Goal: Task Accomplishment & Management: Use online tool/utility

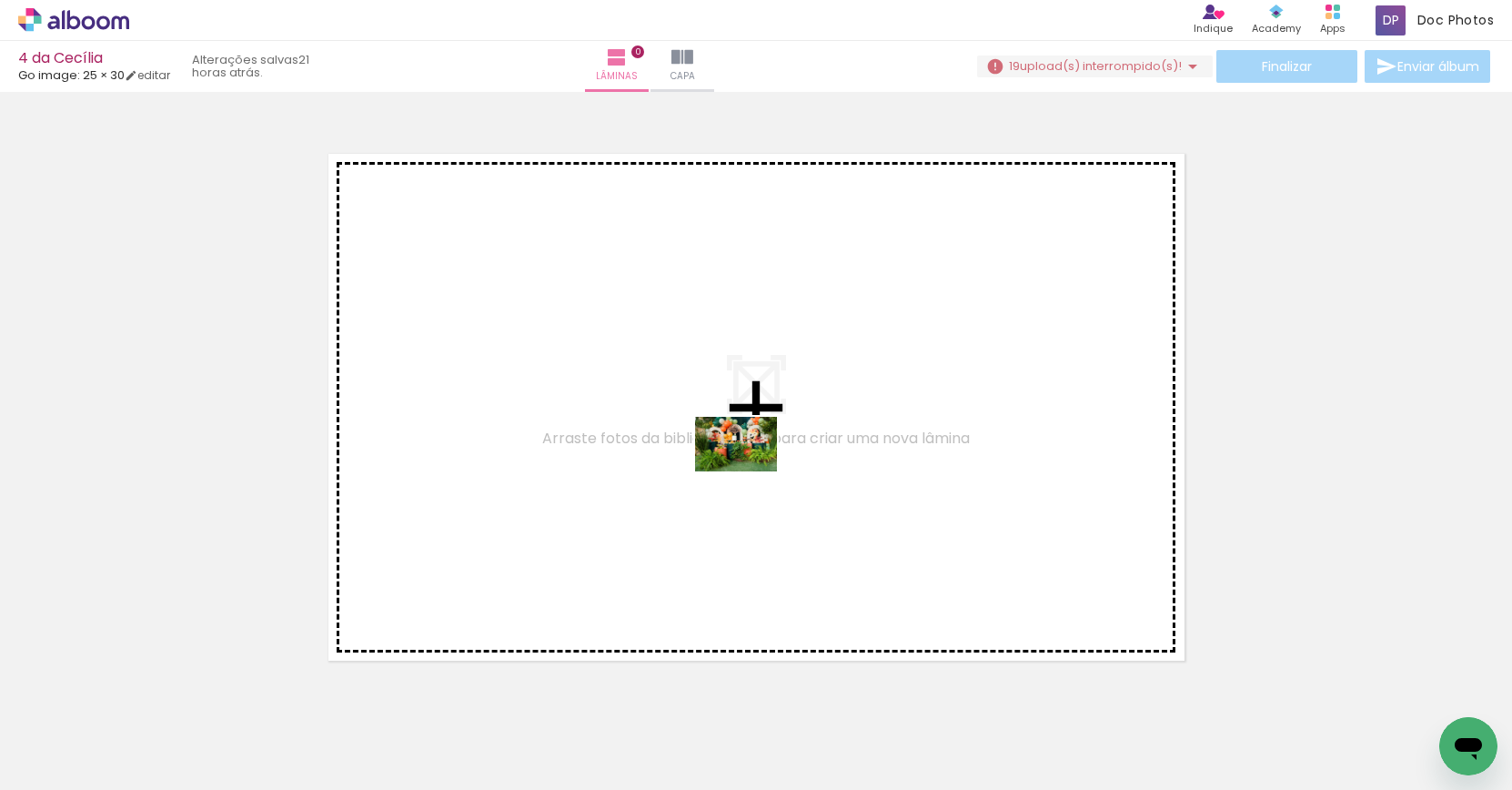
drag, startPoint x: 902, startPoint y: 734, endPoint x: 749, endPoint y: 470, distance: 305.1
click at [750, 471] on quentale-workspace at bounding box center [756, 395] width 1512 height 790
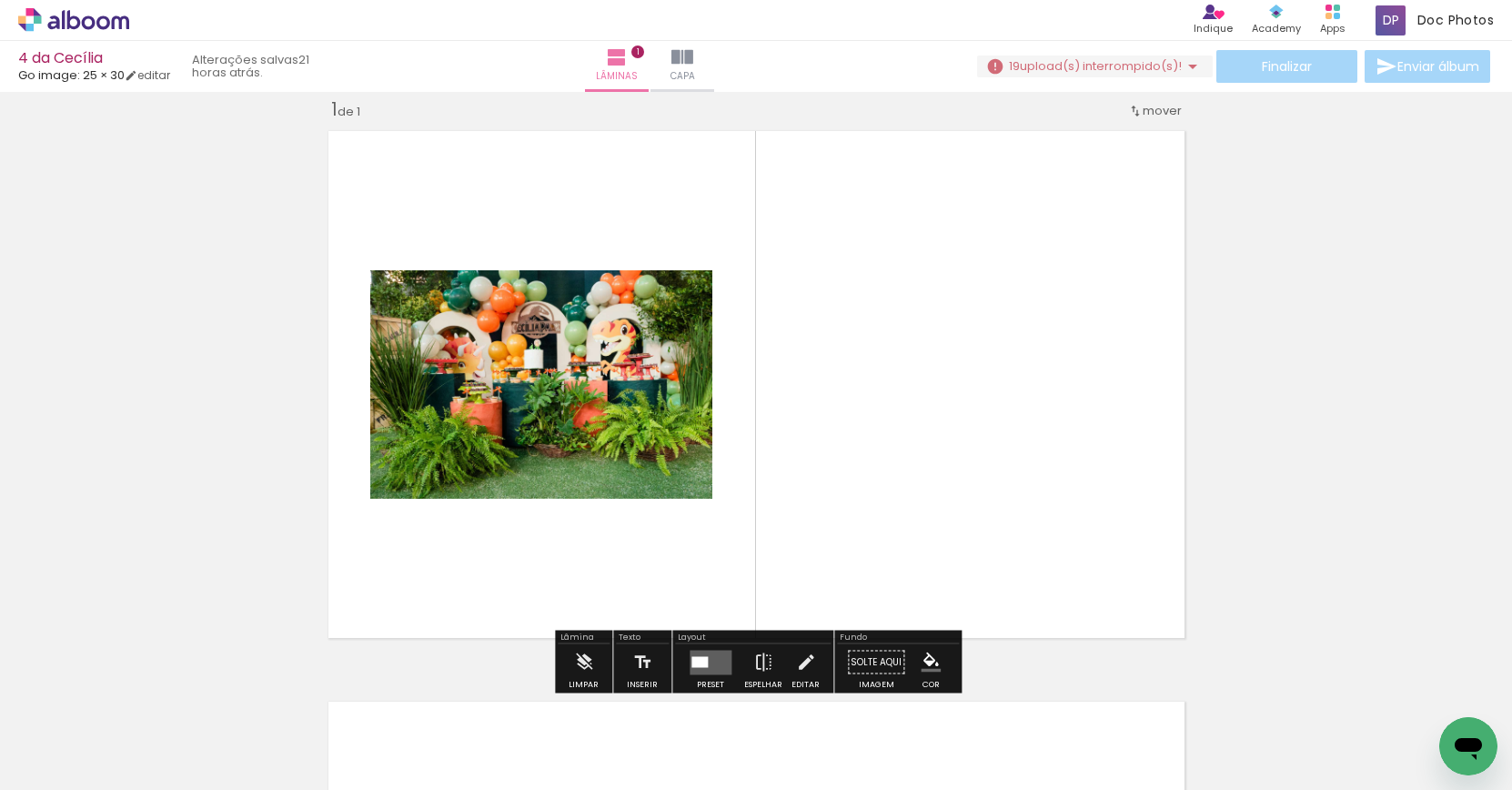
scroll to position [23, 0]
click at [649, 432] on quentale-photo at bounding box center [541, 384] width 342 height 228
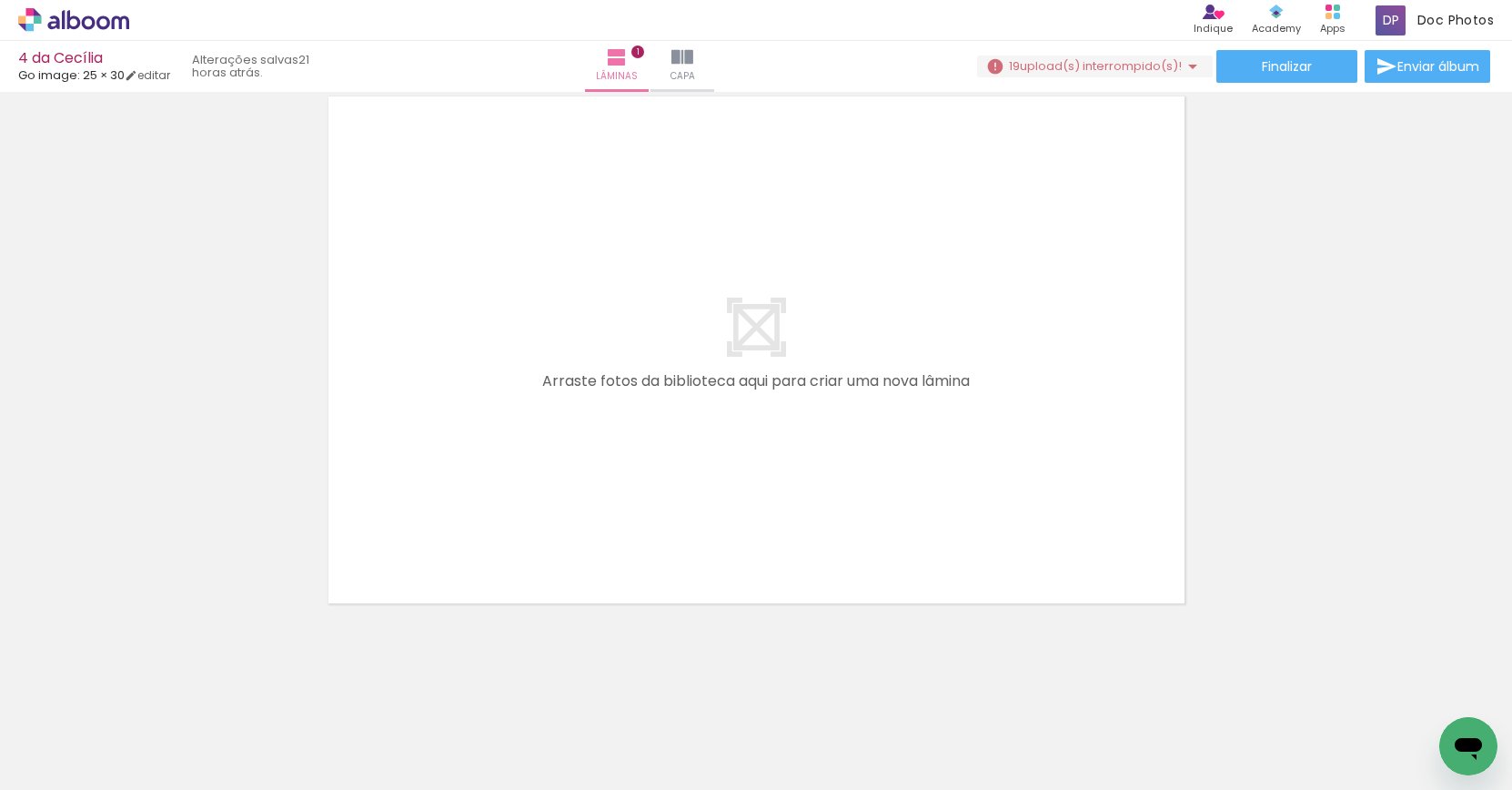
scroll to position [0, 0]
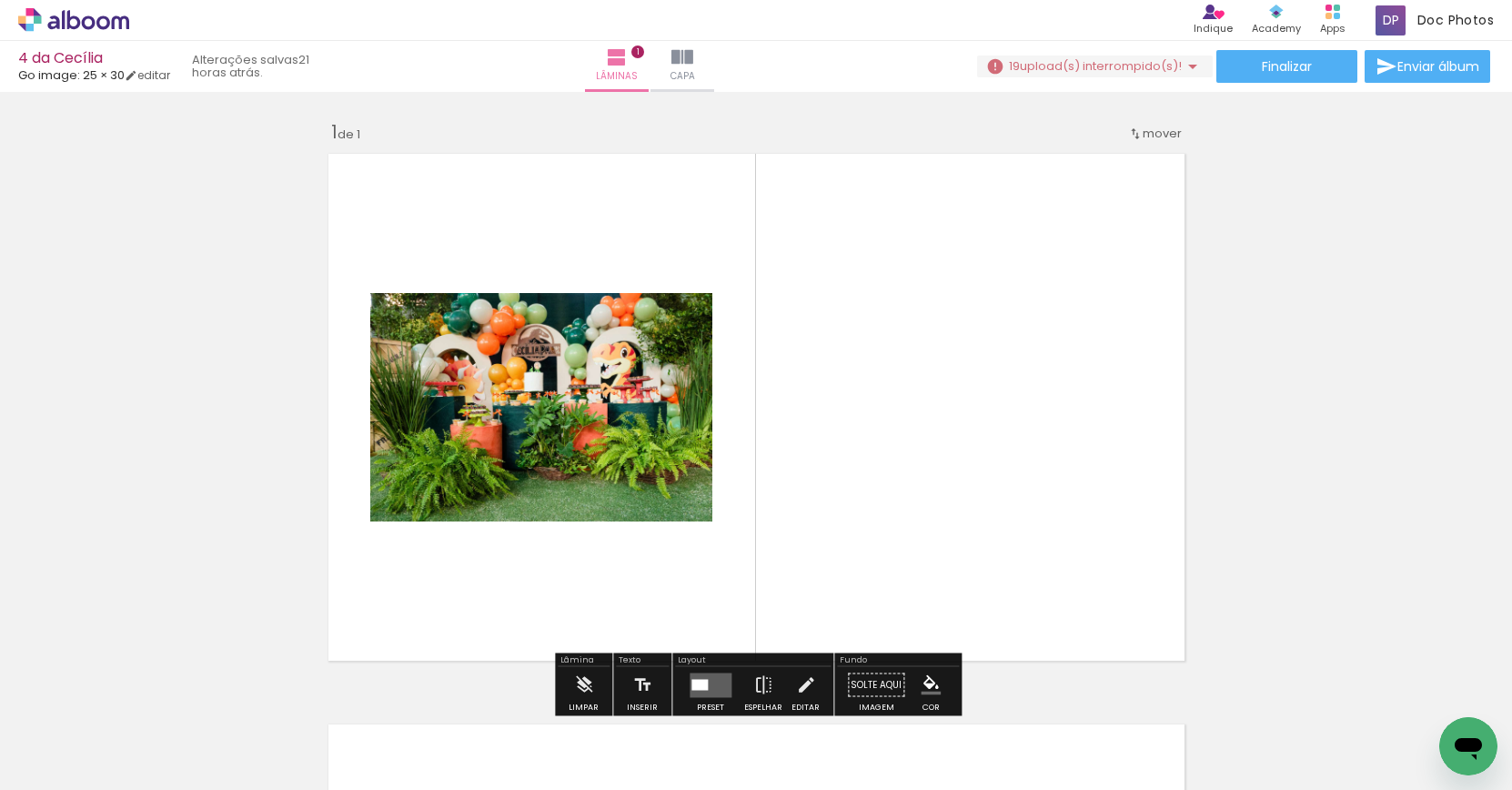
click at [1104, 67] on span "upload(s) interrompido(s)!" at bounding box center [1100, 66] width 162 height 18
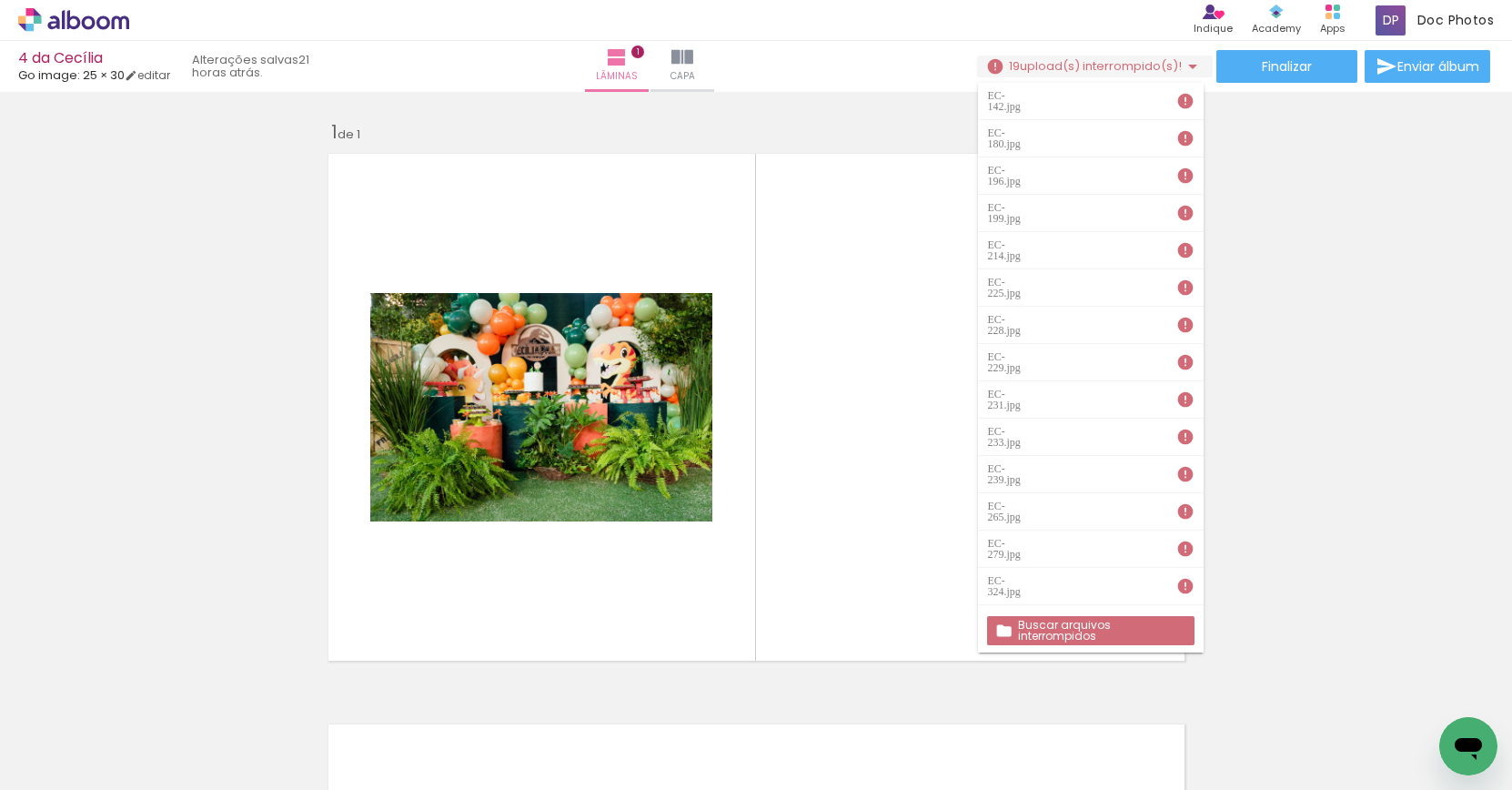
click at [0, 0] on slot "Buscar arquivos interrompidos" at bounding box center [0, 0] width 0 height 0
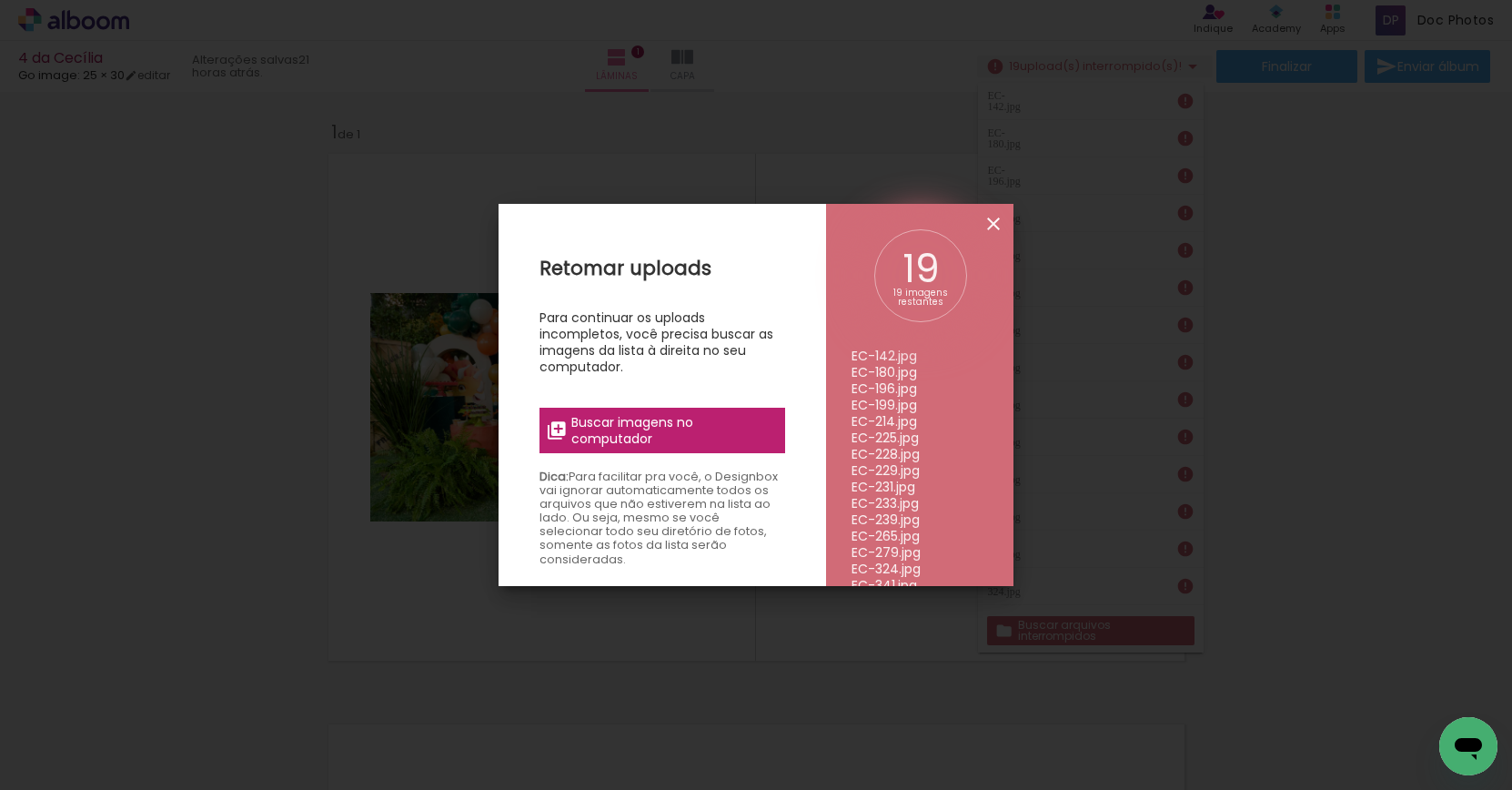
click at [999, 217] on iron-icon at bounding box center [994, 224] width 22 height 22
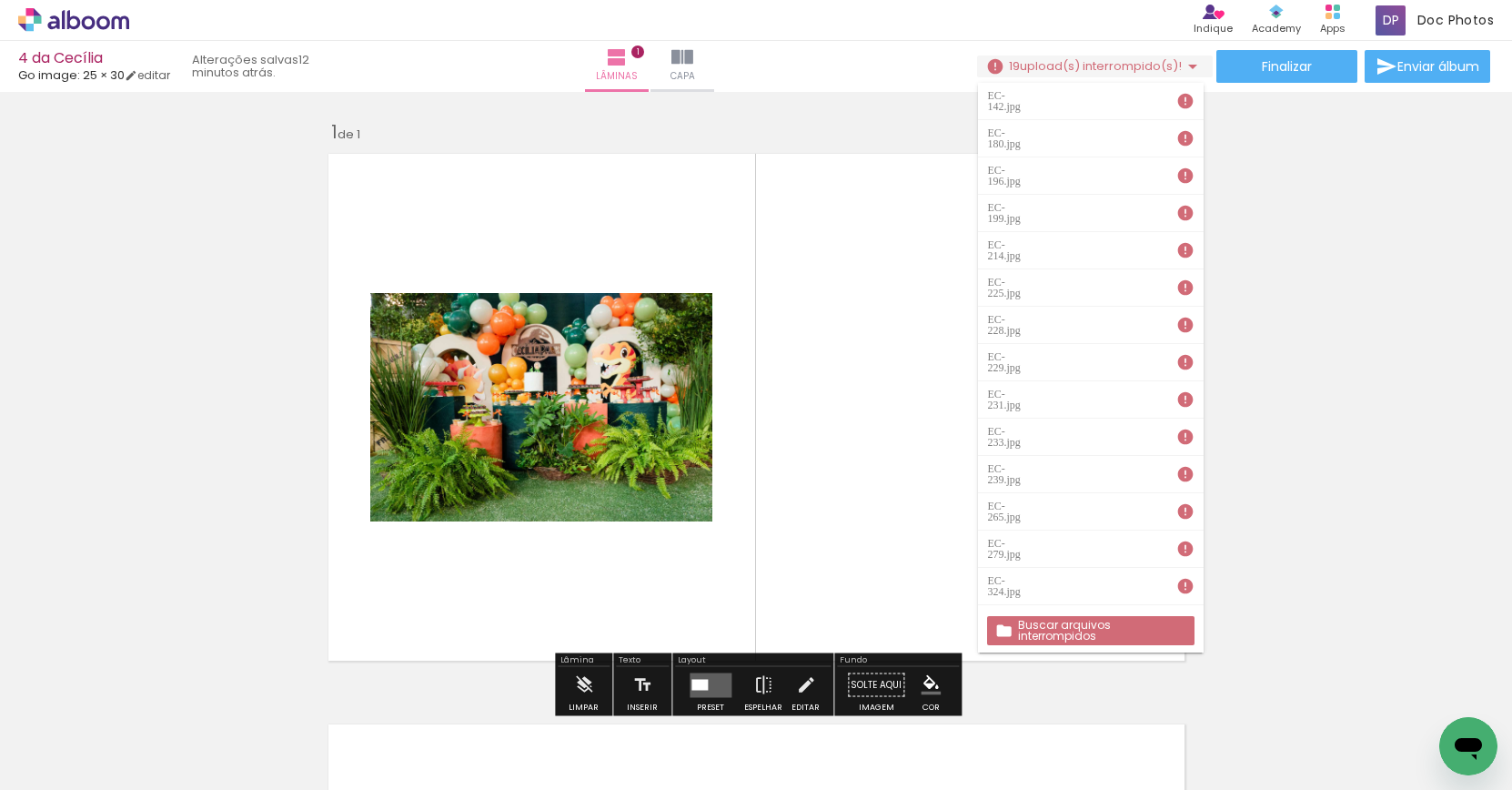
click at [151, 698] on iron-icon at bounding box center [142, 692] width 19 height 19
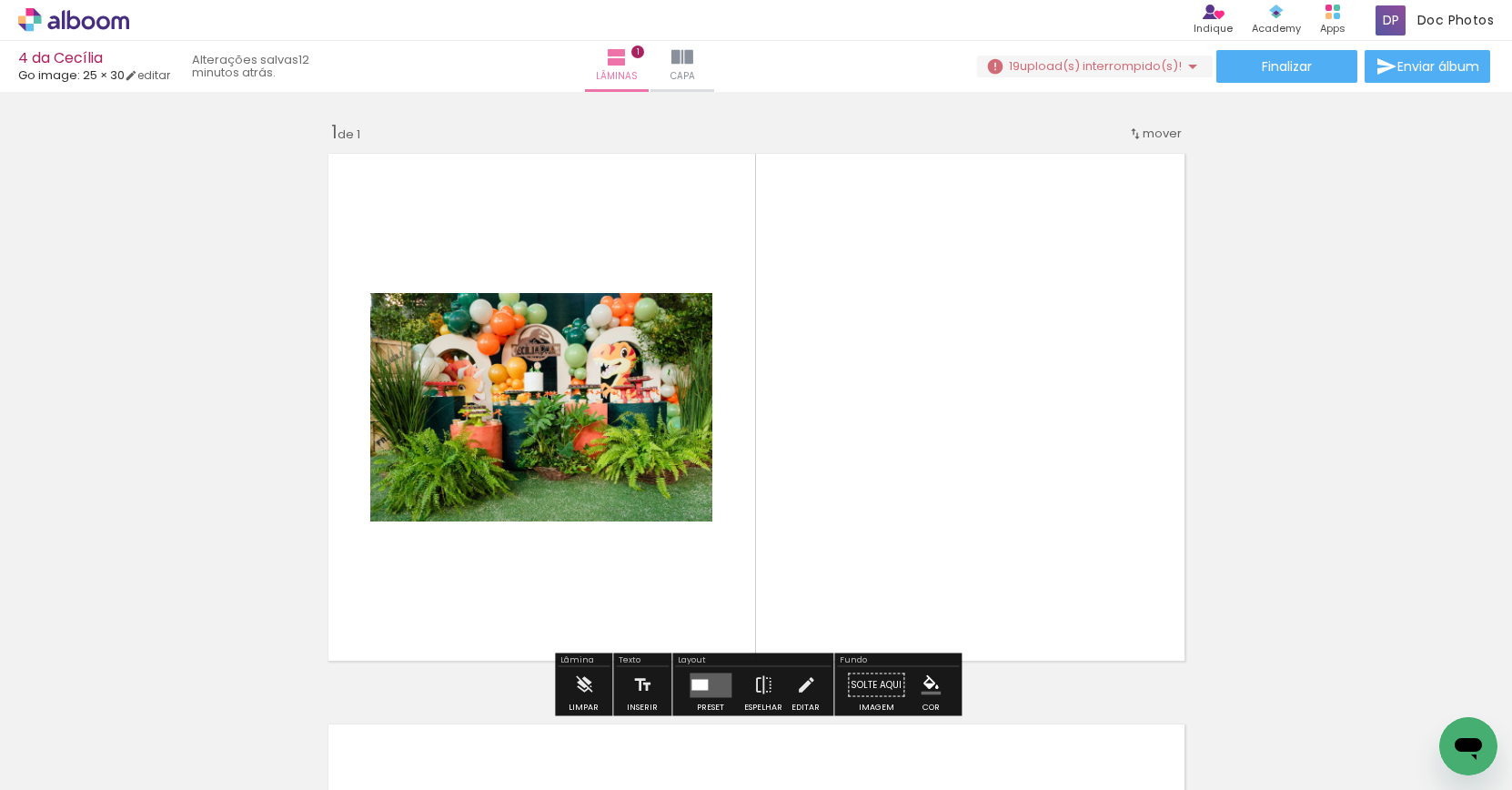
click at [151, 698] on iron-icon at bounding box center [142, 692] width 19 height 19
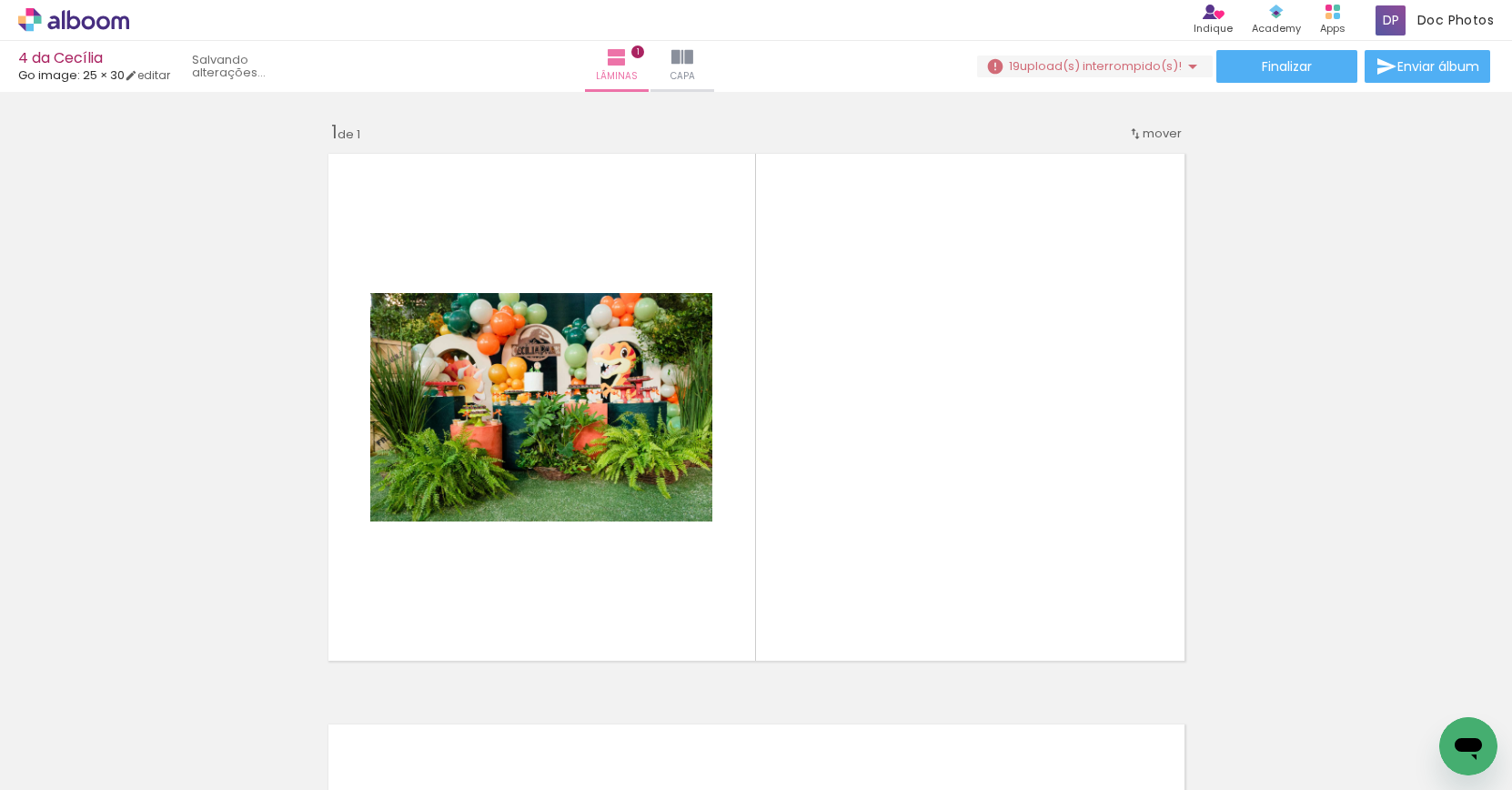
click at [151, 698] on iron-icon at bounding box center [142, 692] width 19 height 19
click at [152, 698] on quentale-thumb at bounding box center [182, 728] width 102 height 104
click at [151, 698] on iron-icon at bounding box center [142, 692] width 19 height 19
click at [152, 698] on quentale-thumb at bounding box center [182, 728] width 102 height 104
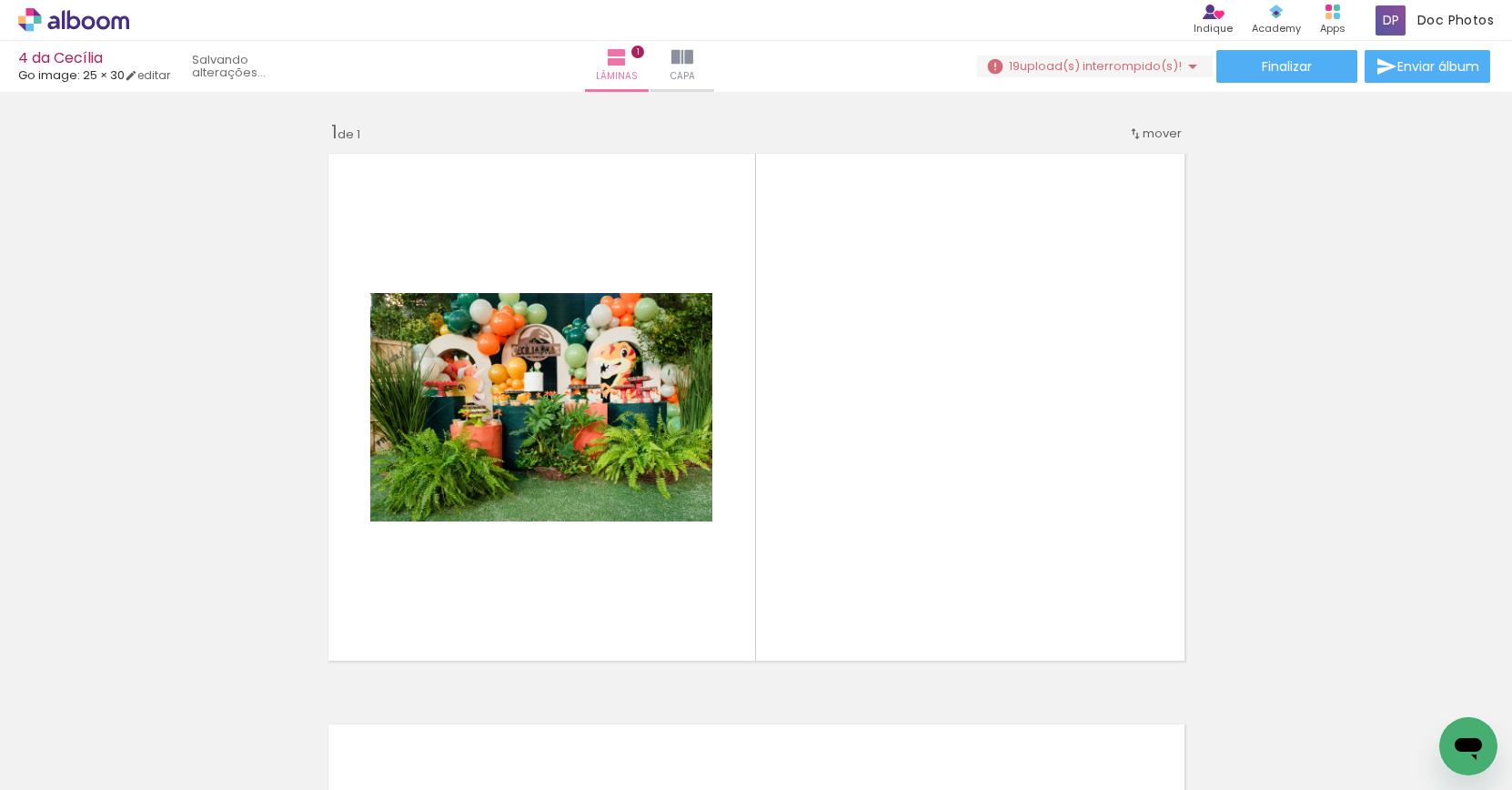
click at [151, 698] on iron-icon at bounding box center [142, 692] width 19 height 19
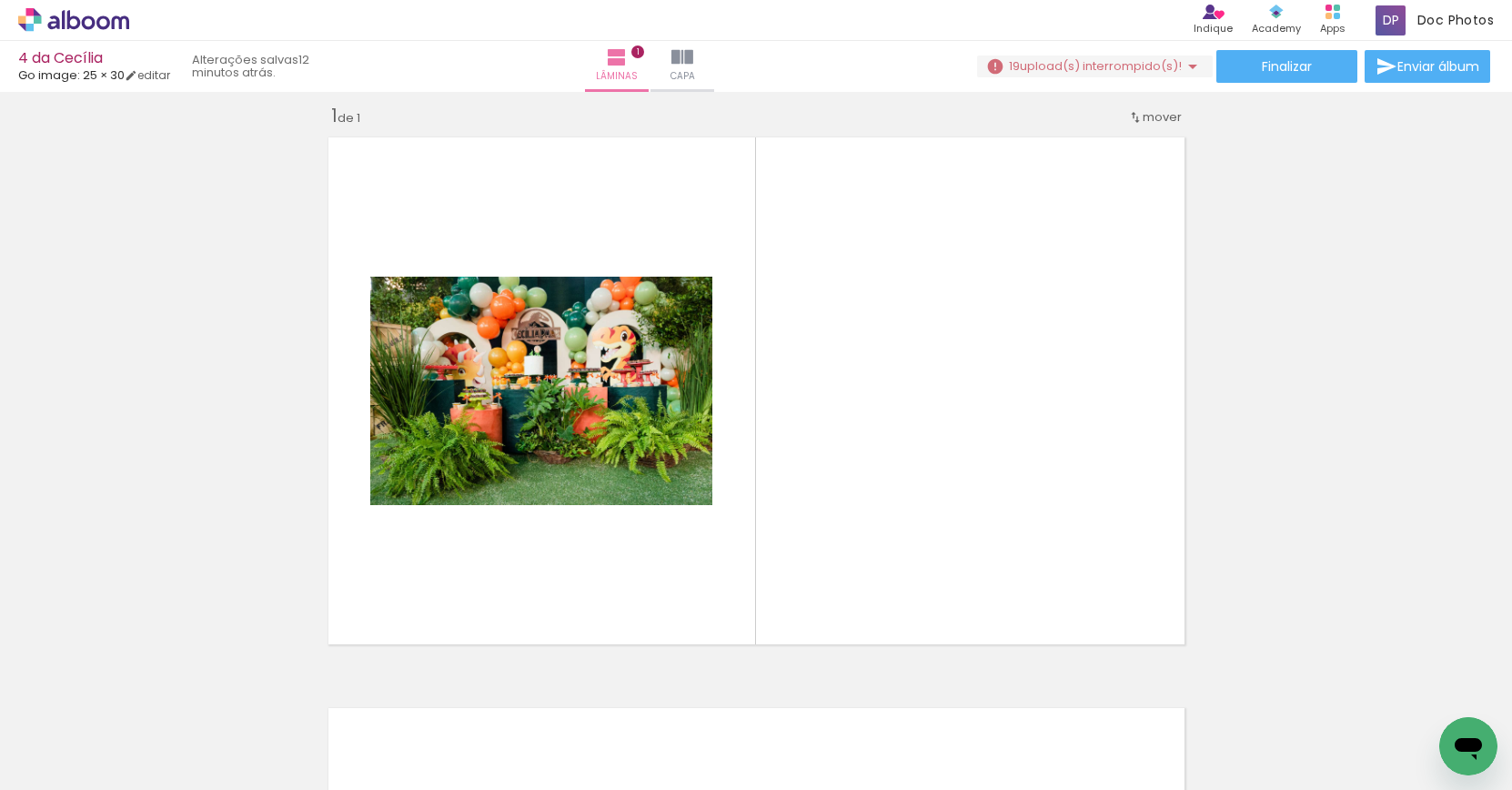
scroll to position [23, 0]
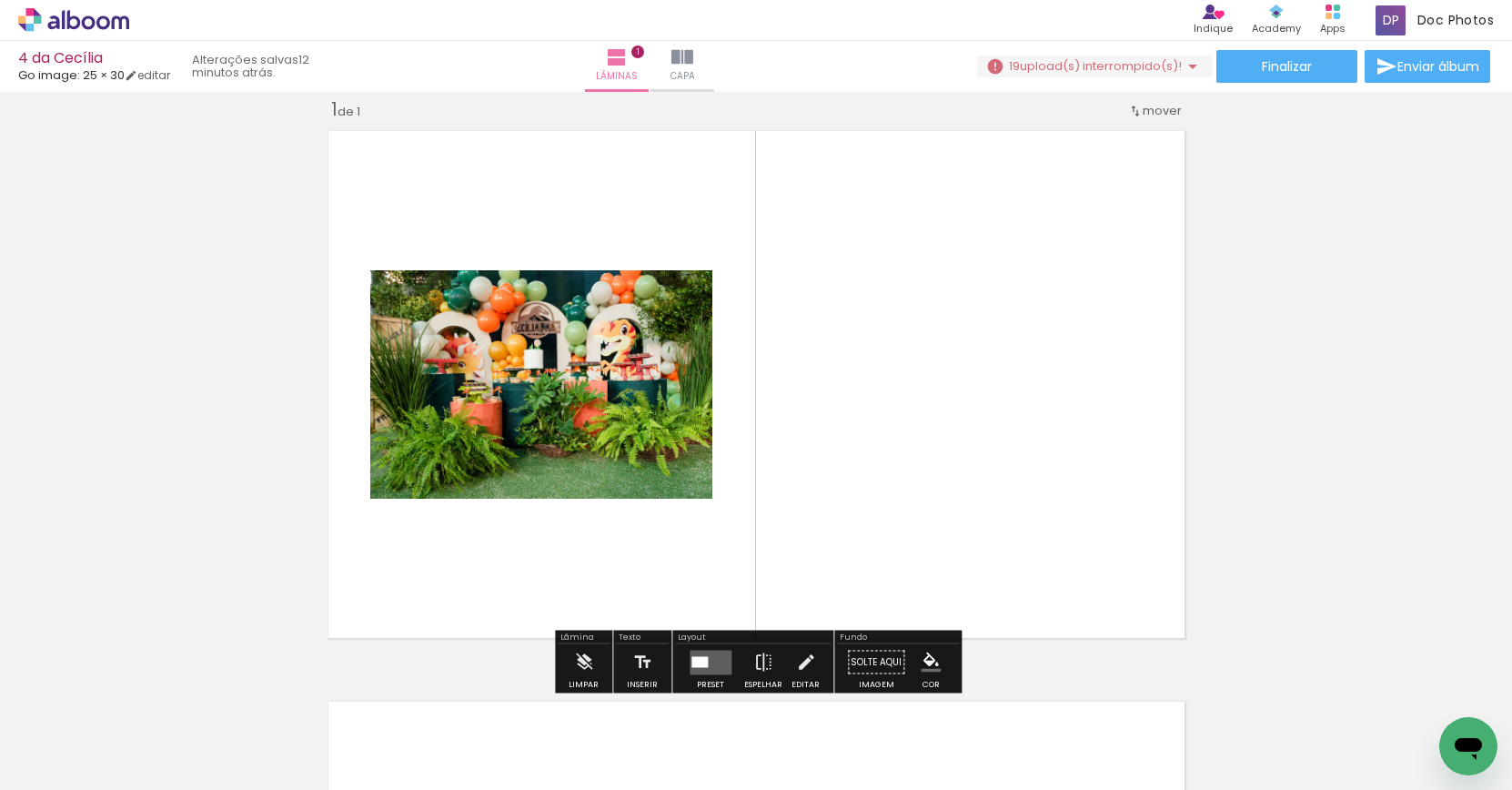
click at [147, 695] on iron-icon at bounding box center [142, 692] width 19 height 19
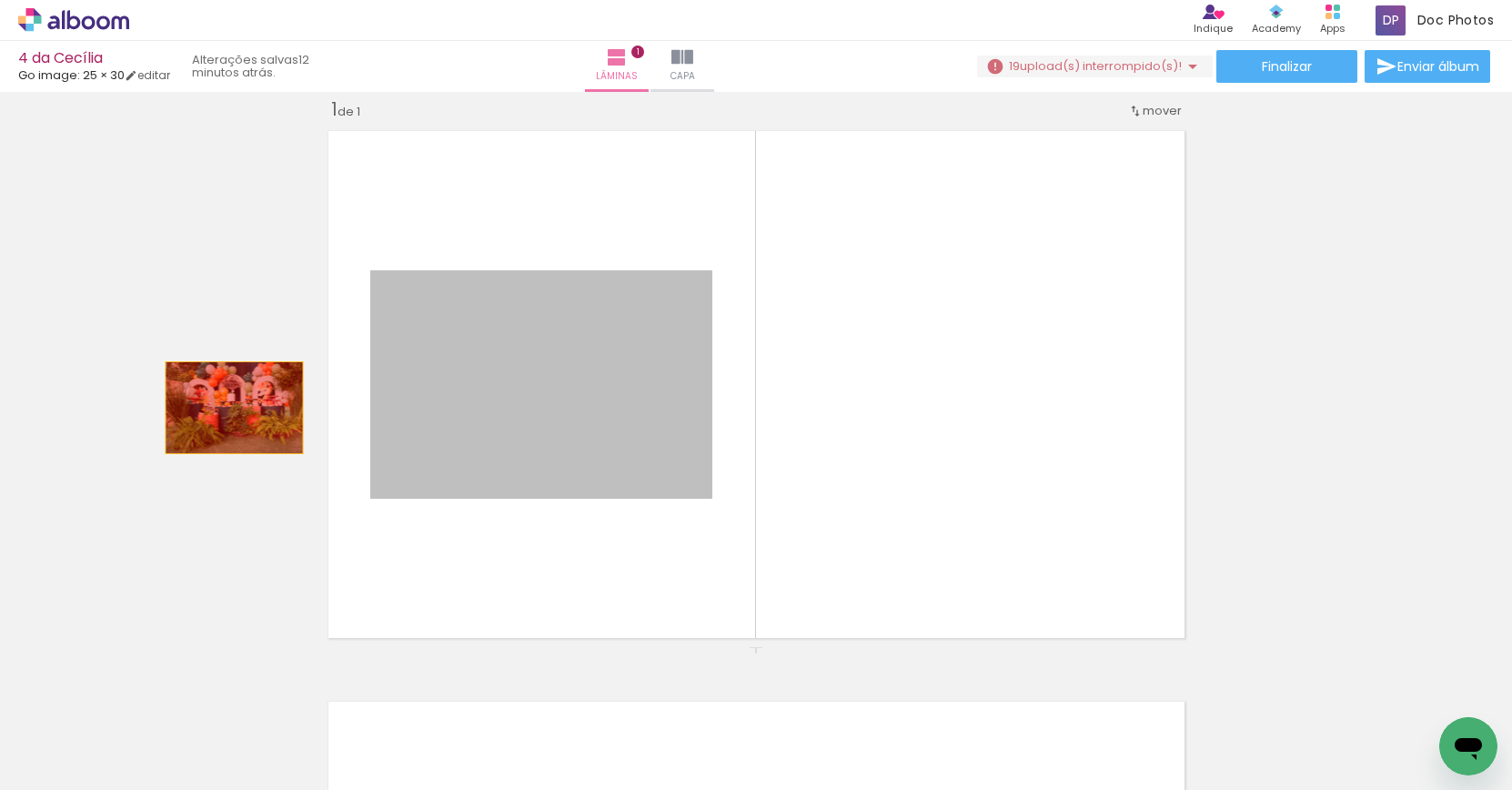
drag, startPoint x: 617, startPoint y: 373, endPoint x: 232, endPoint y: 407, distance: 386.5
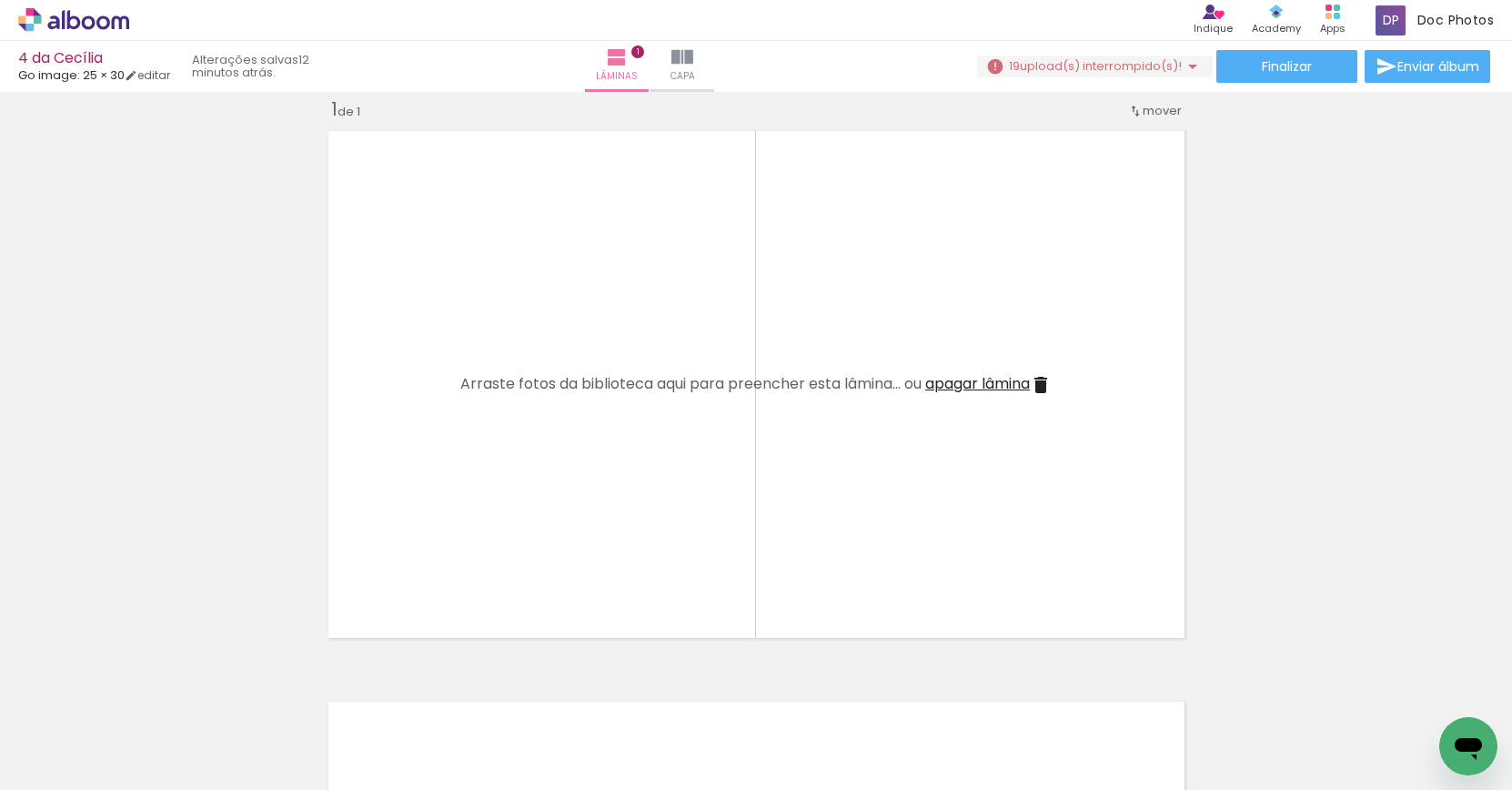
click at [148, 696] on iron-icon at bounding box center [142, 692] width 19 height 19
click at [148, 697] on iron-icon at bounding box center [142, 692] width 19 height 19
click at [147, 698] on iron-icon at bounding box center [142, 692] width 19 height 19
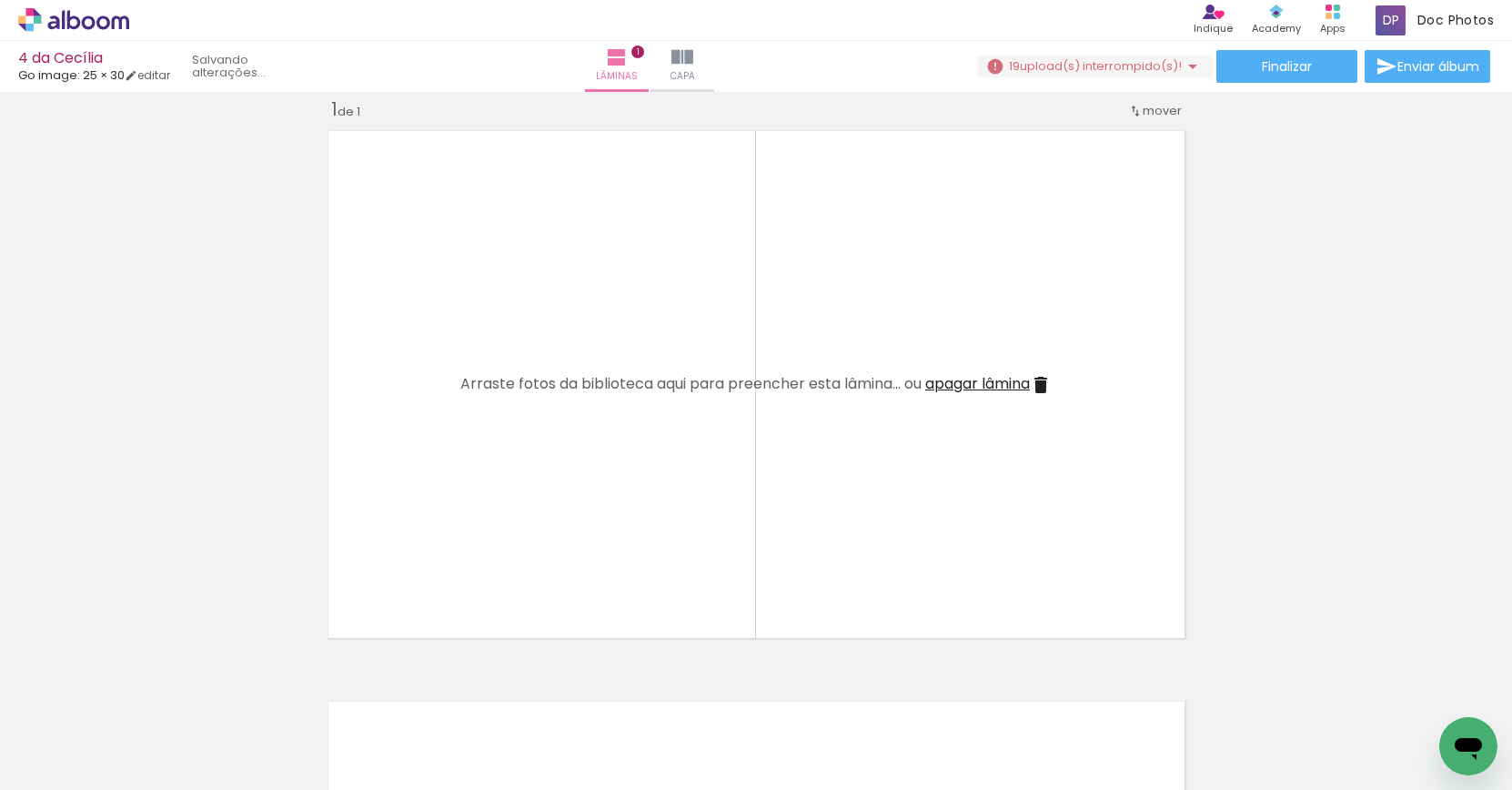
click at [147, 698] on iron-icon at bounding box center [142, 692] width 19 height 19
click at [147, 697] on iron-icon at bounding box center [142, 692] width 19 height 19
click at [147, 698] on iron-icon at bounding box center [142, 692] width 19 height 19
click at [147, 697] on iron-icon at bounding box center [142, 692] width 19 height 19
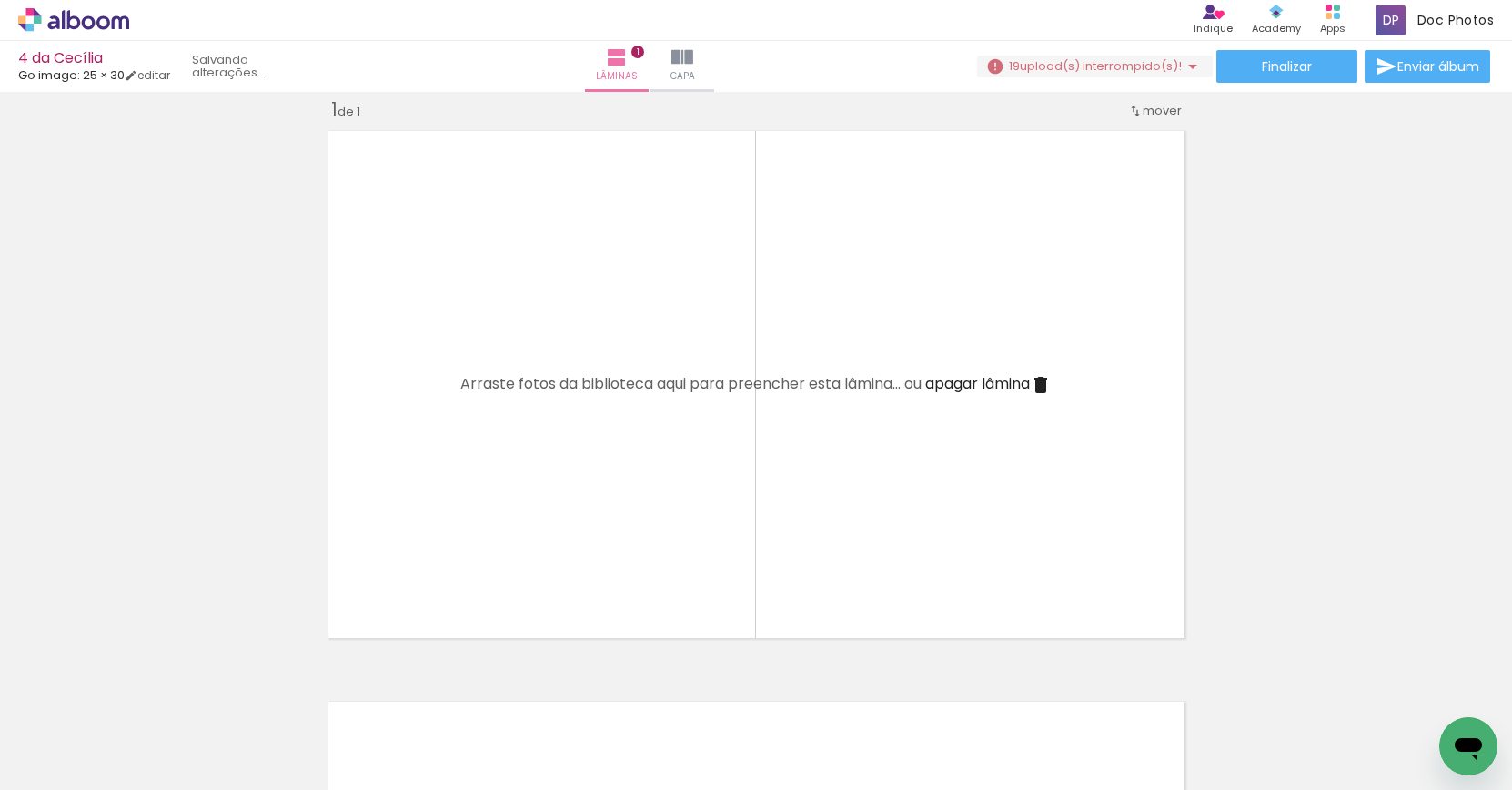
click at [147, 697] on iron-icon at bounding box center [142, 692] width 19 height 19
click at [148, 697] on iron-icon at bounding box center [142, 692] width 19 height 19
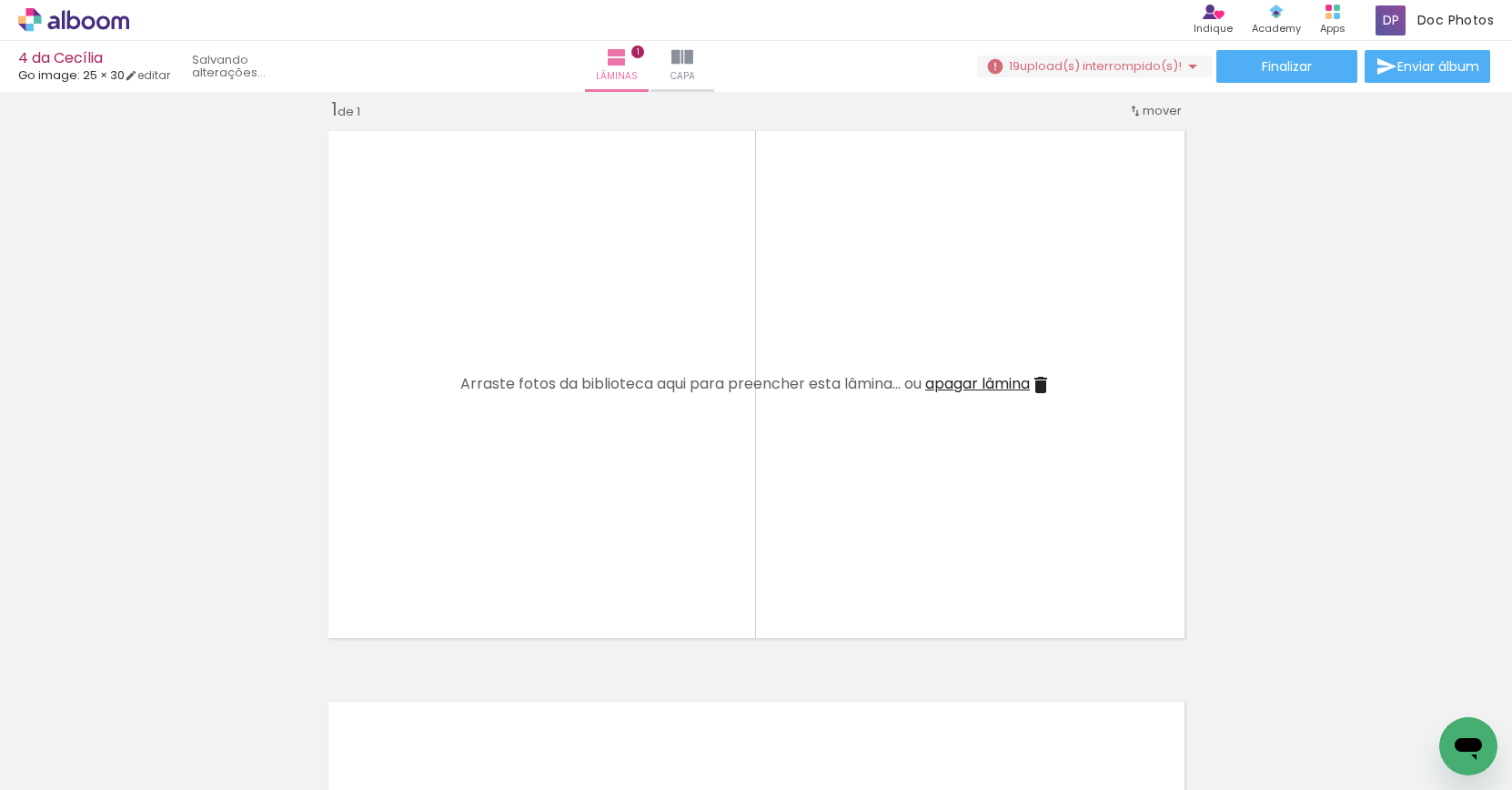
click at [148, 697] on quentale-thumb at bounding box center [182, 728] width 102 height 104
click at [148, 697] on iron-icon at bounding box center [142, 692] width 19 height 19
click at [147, 697] on iron-icon at bounding box center [142, 692] width 19 height 19
click at [147, 698] on iron-icon at bounding box center [142, 692] width 19 height 19
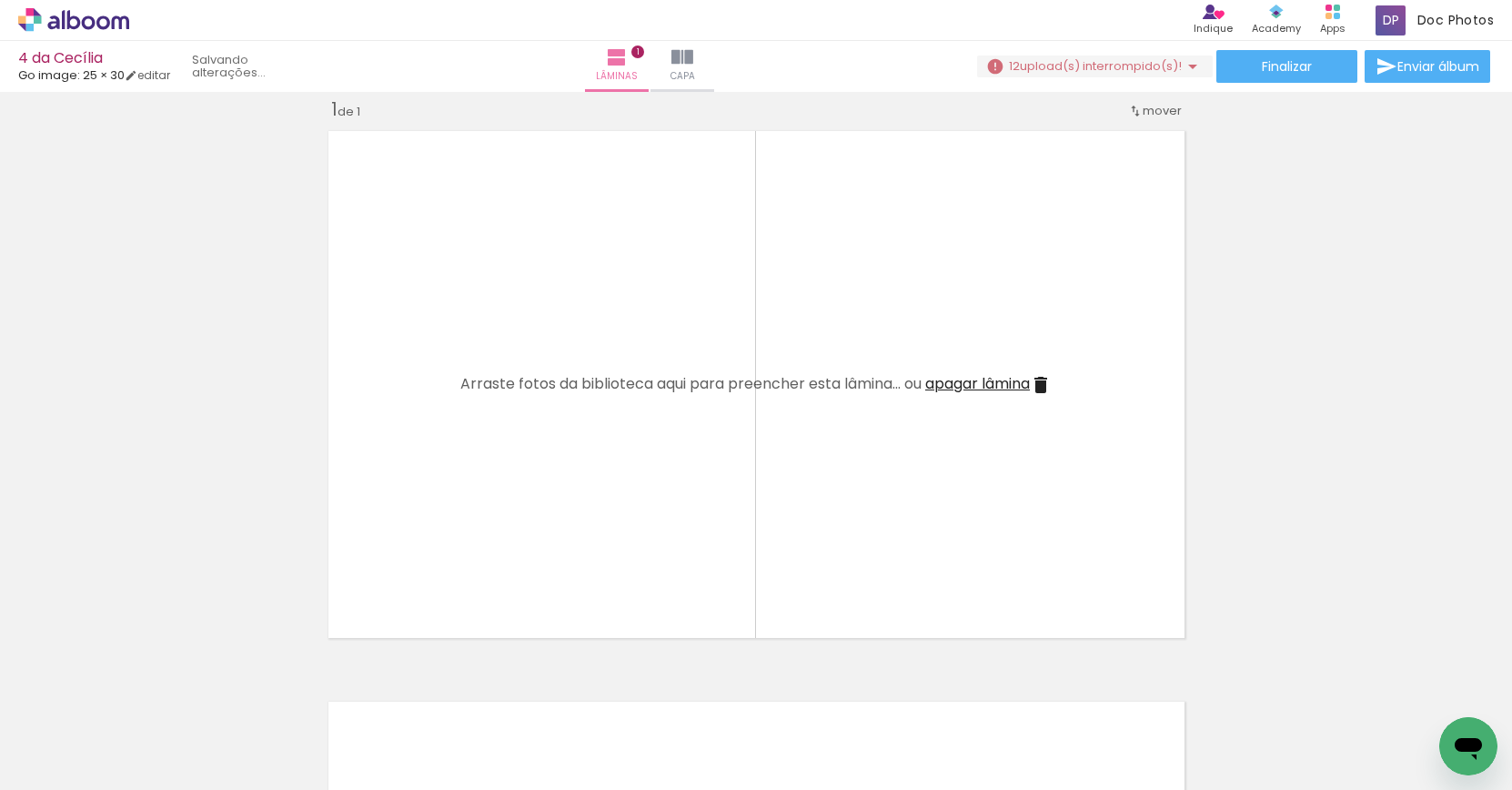
click at [147, 697] on iron-icon at bounding box center [142, 692] width 19 height 19
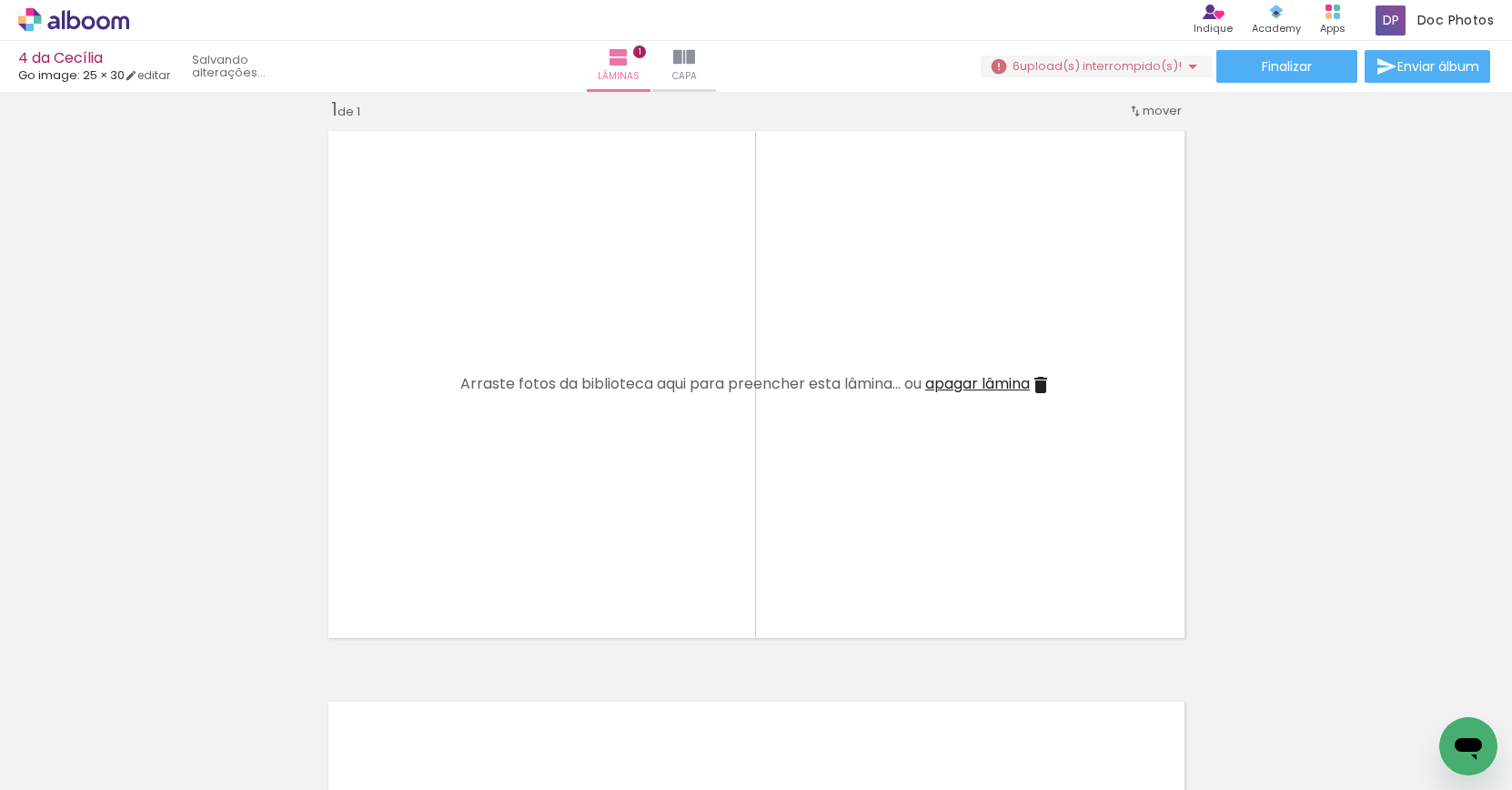
click at [147, 697] on iron-icon at bounding box center [142, 692] width 19 height 19
click at [146, 697] on iron-icon at bounding box center [142, 692] width 19 height 19
click at [0, 0] on div "Adicionar Fotos Solte suas fotos aqui..." at bounding box center [0, 0] width 0 height 0
